Goal: Task Accomplishment & Management: Use online tool/utility

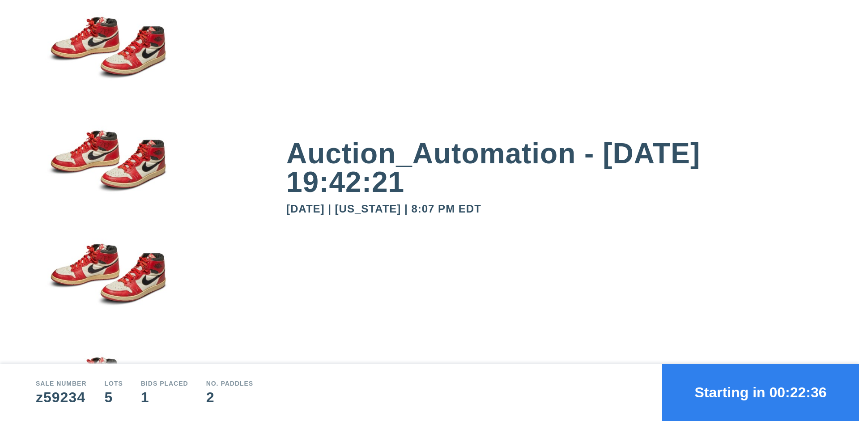
click at [761, 392] on button "Starting in 00:22:36" at bounding box center [760, 392] width 197 height 57
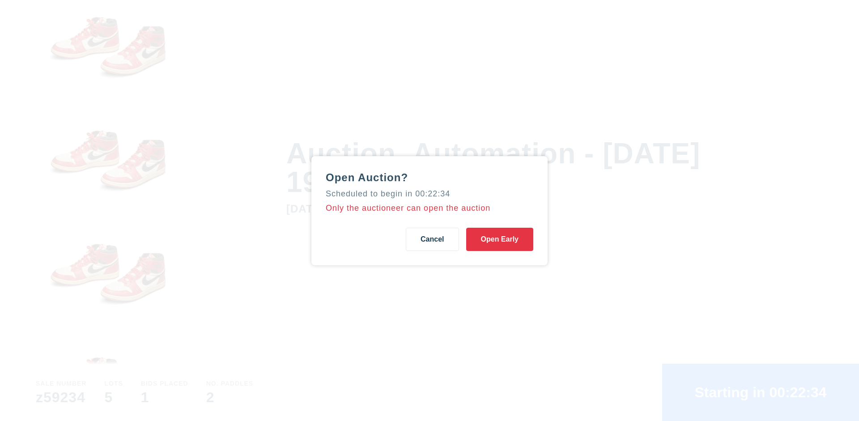
click at [500, 239] on button "Open Early" at bounding box center [499, 239] width 67 height 23
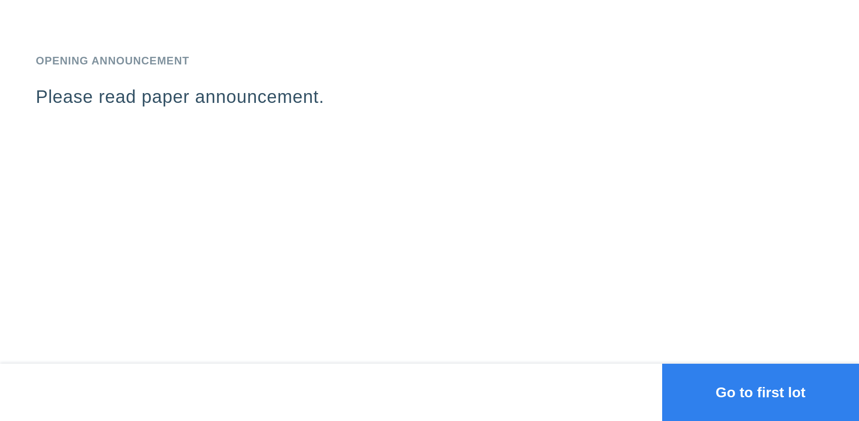
click at [761, 392] on button "Go to first lot" at bounding box center [760, 392] width 197 height 57
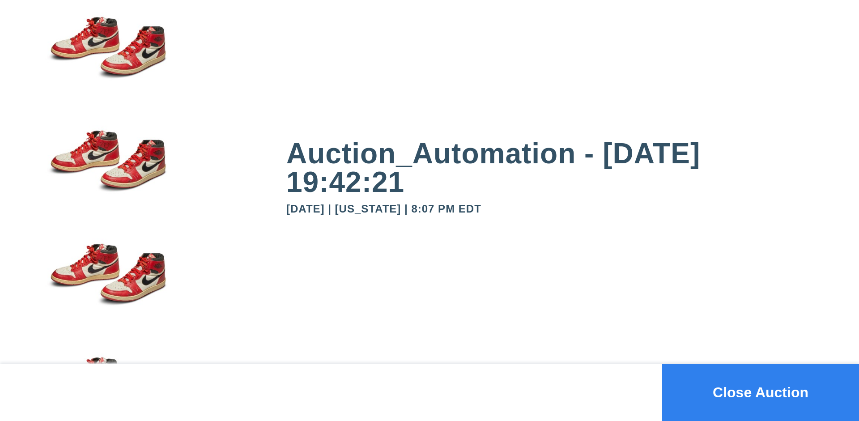
click at [761, 392] on button "Close Auction" at bounding box center [760, 392] width 197 height 57
